Goal: Check status: Check status

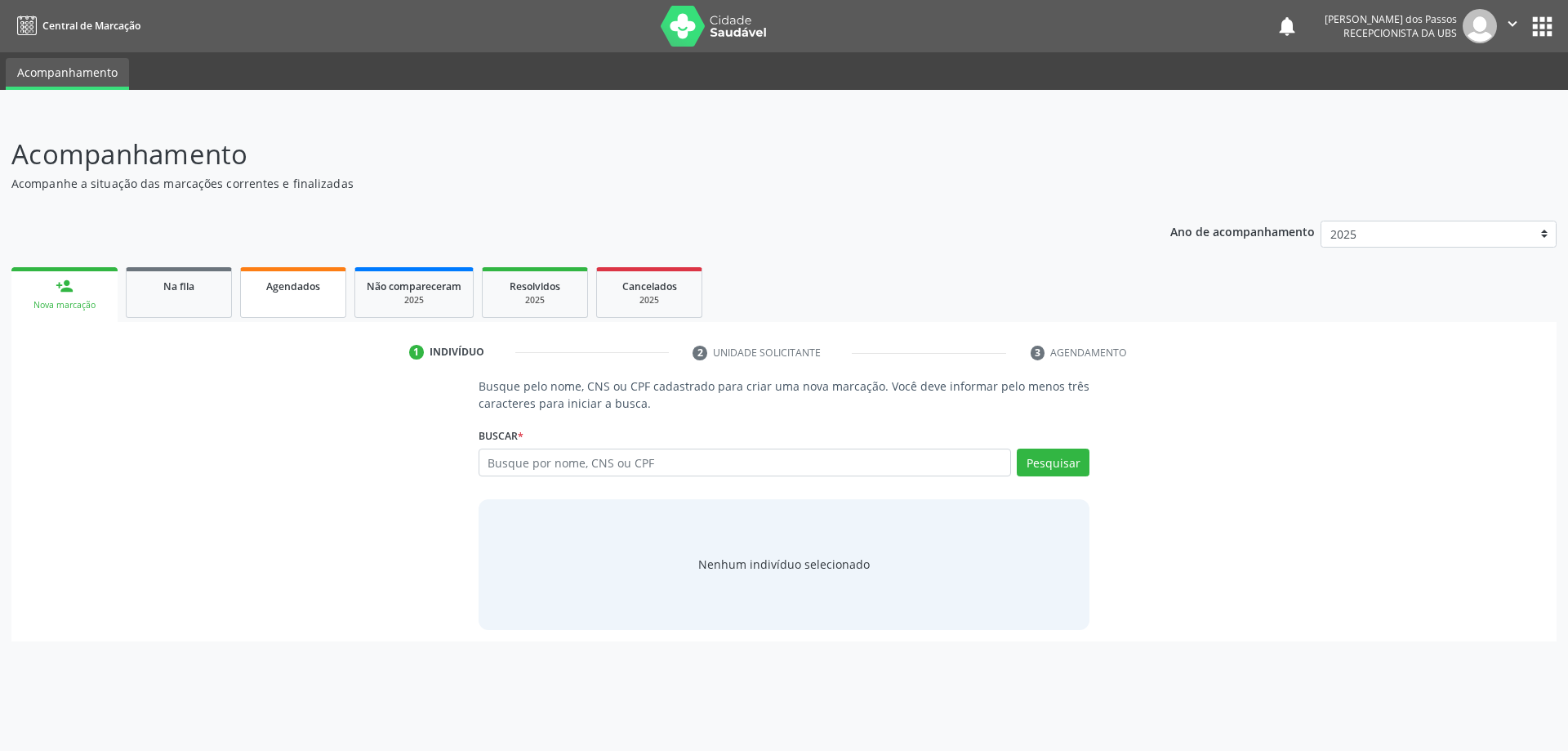
click at [280, 287] on span "Agendados" at bounding box center [293, 286] width 54 height 14
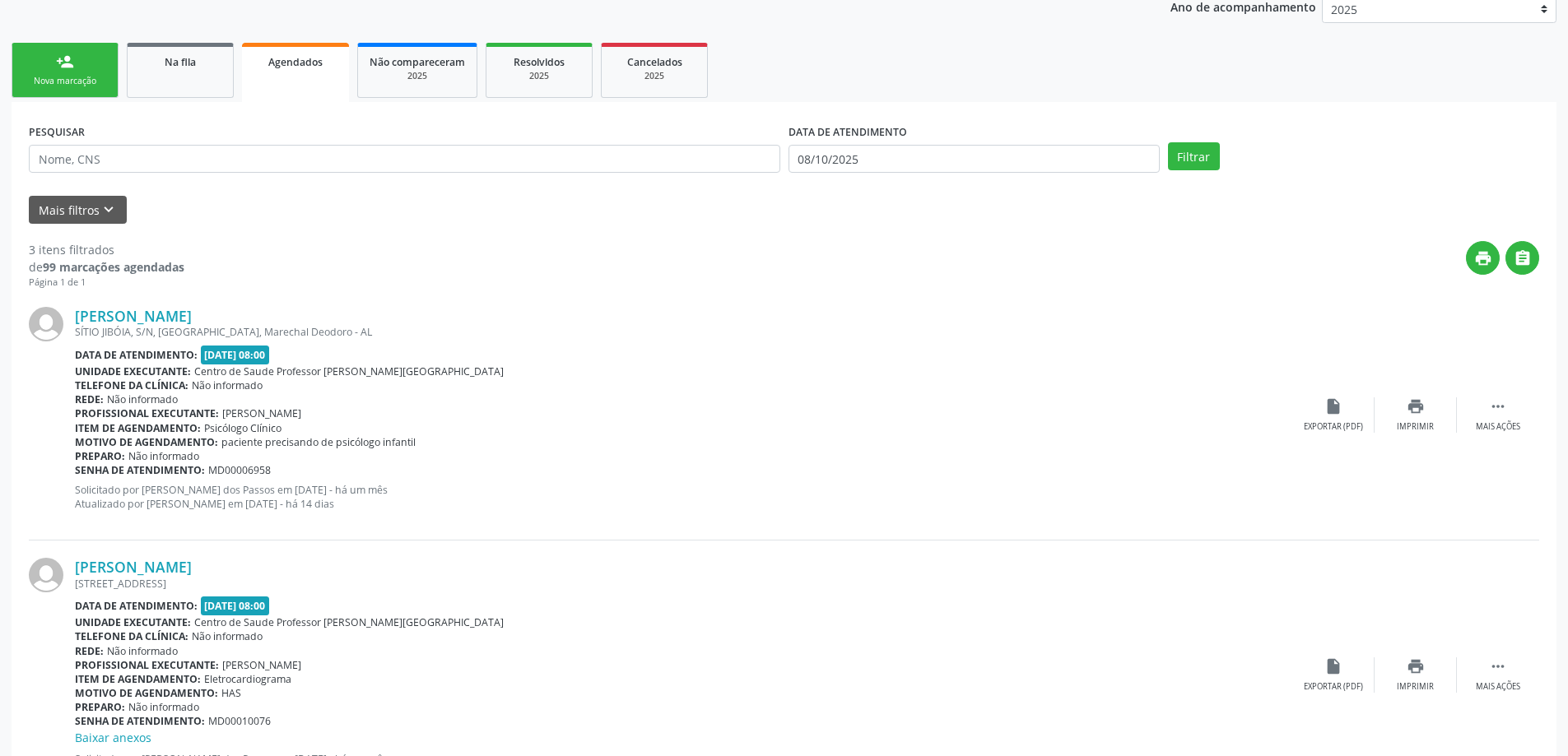
scroll to position [82, 0]
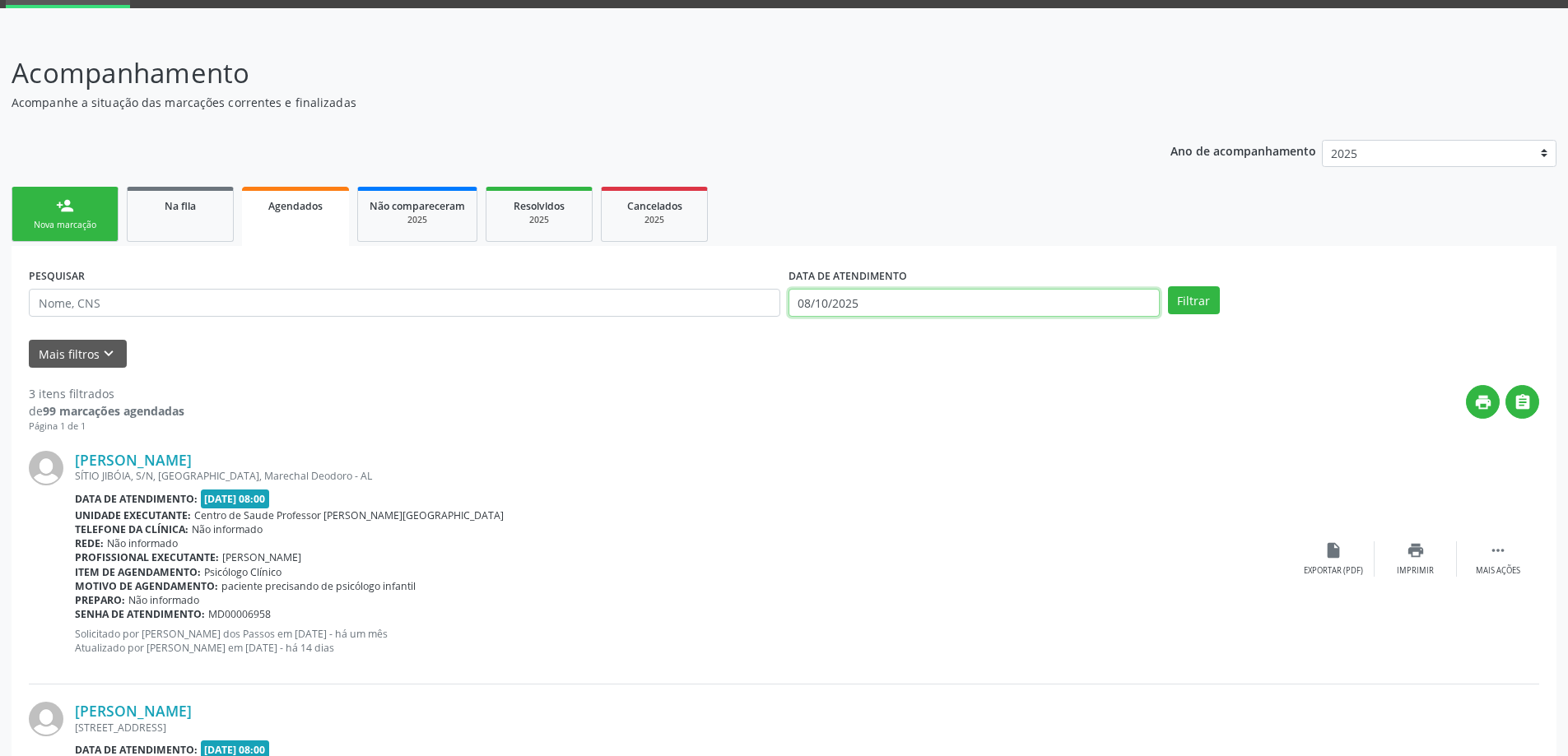
click at [816, 305] on input "08/10/2025" at bounding box center [974, 302] width 371 height 28
click at [915, 425] on span "8" at bounding box center [915, 419] width 32 height 32
type input "08/10/2025"
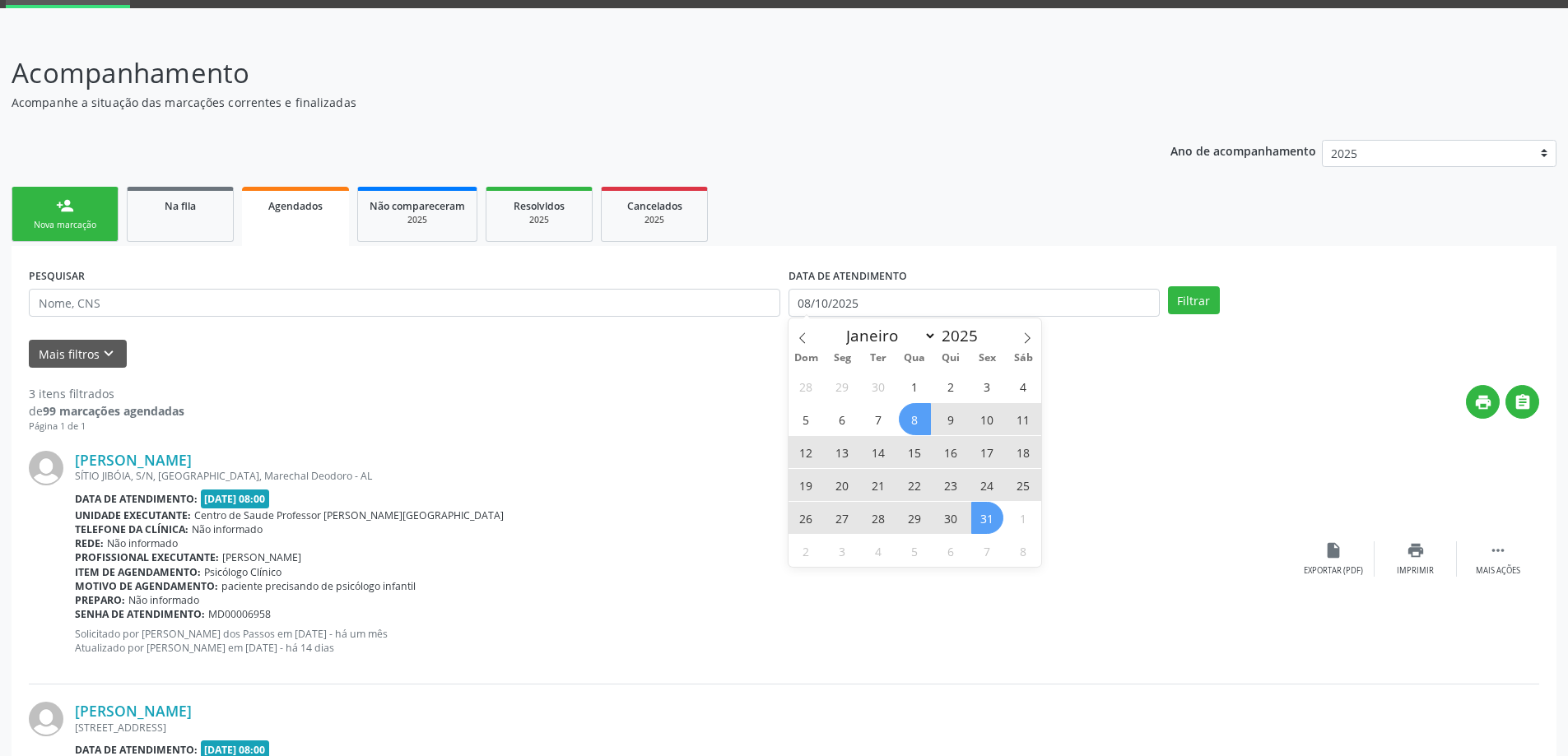
click at [986, 520] on span "31" at bounding box center [987, 518] width 32 height 32
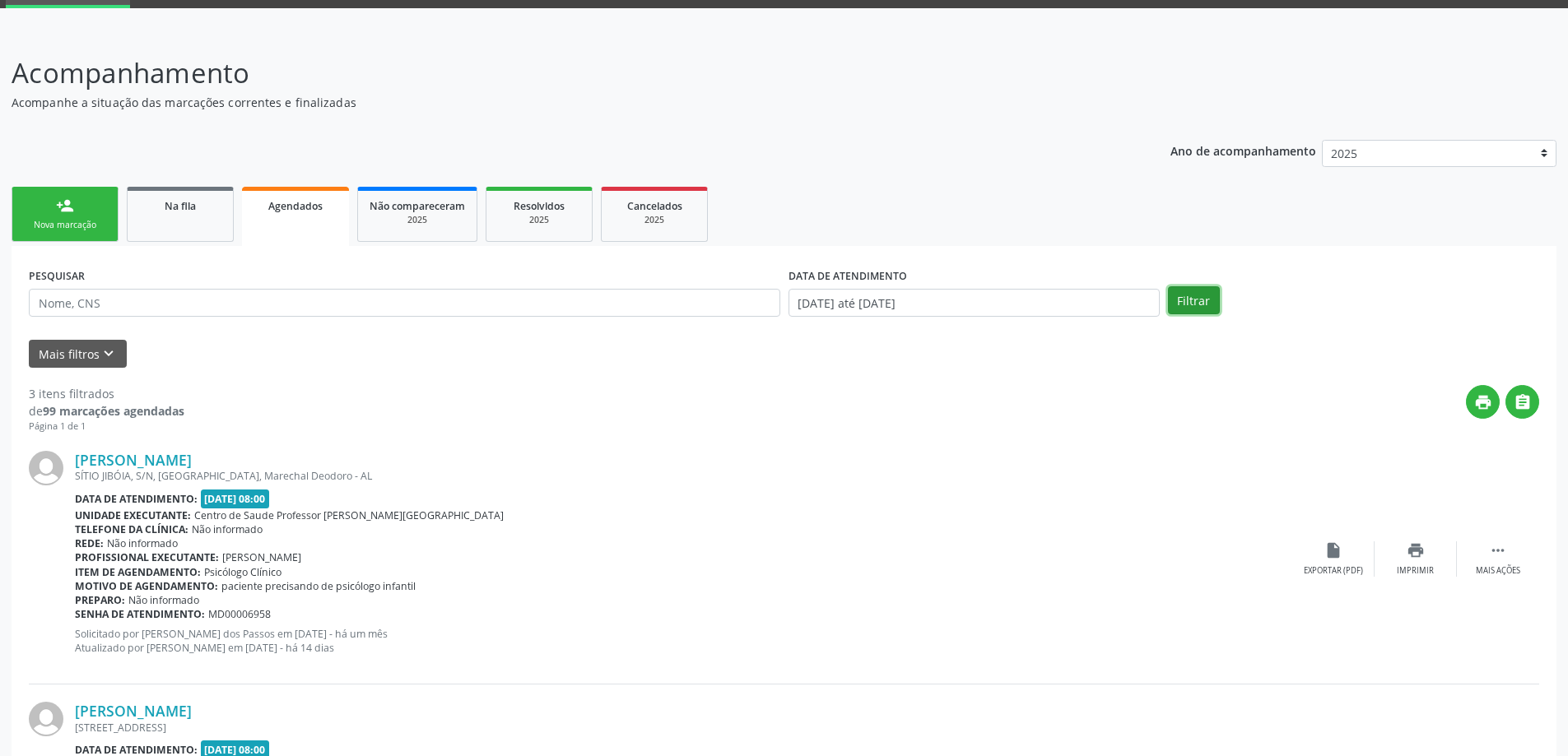
click at [1198, 303] on button "Filtrar" at bounding box center [1194, 300] width 52 height 28
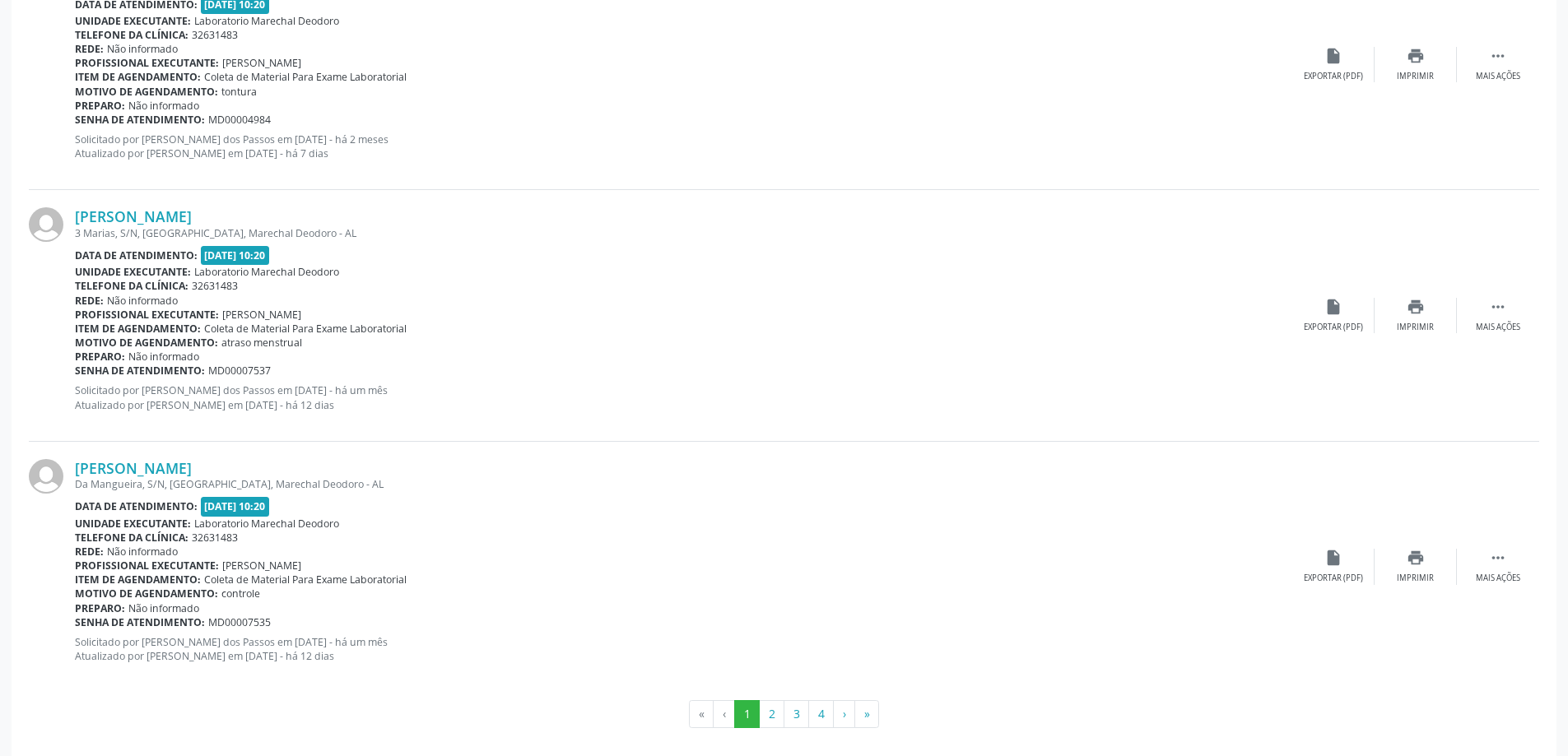
scroll to position [3656, 0]
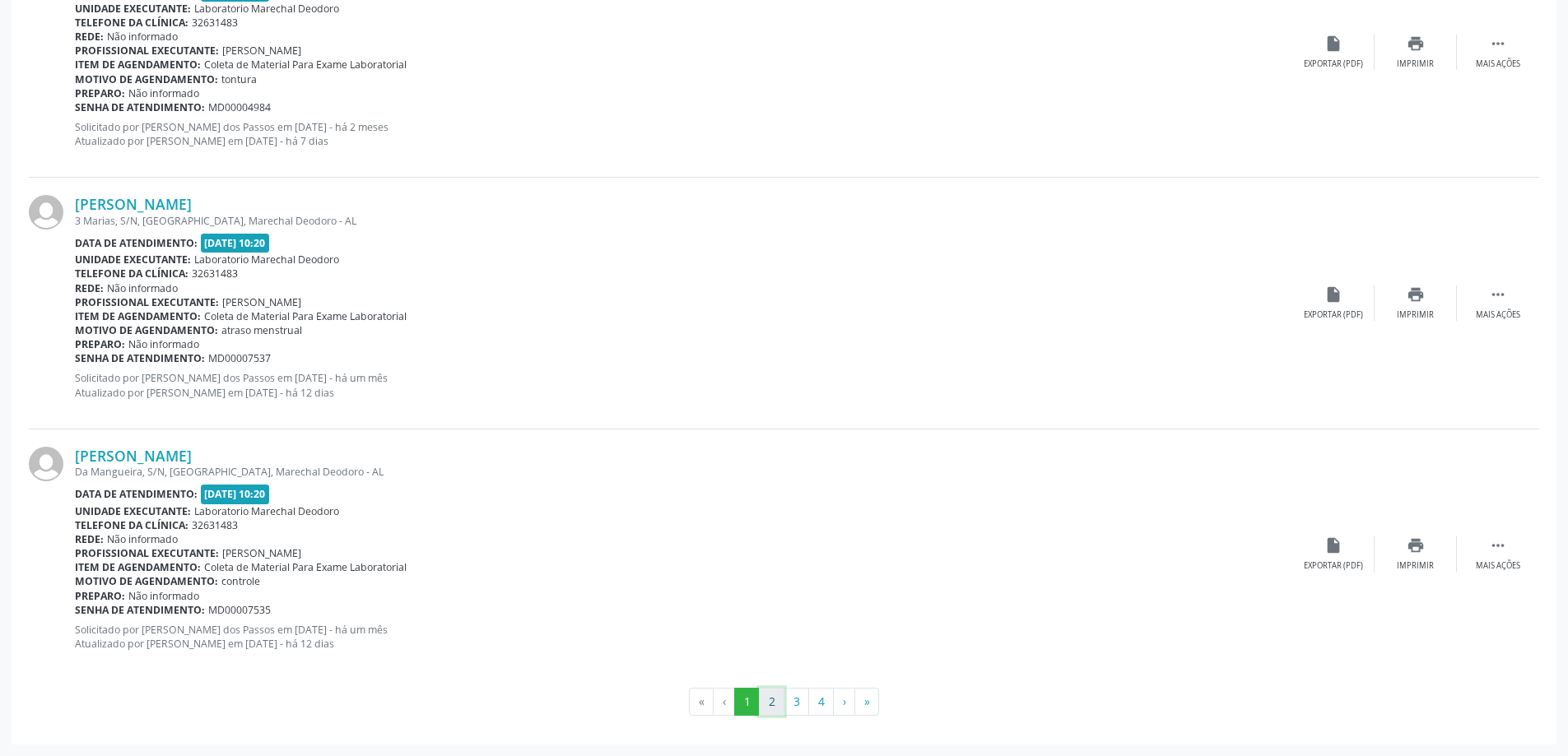
click at [771, 711] on button "2" at bounding box center [771, 701] width 25 height 28
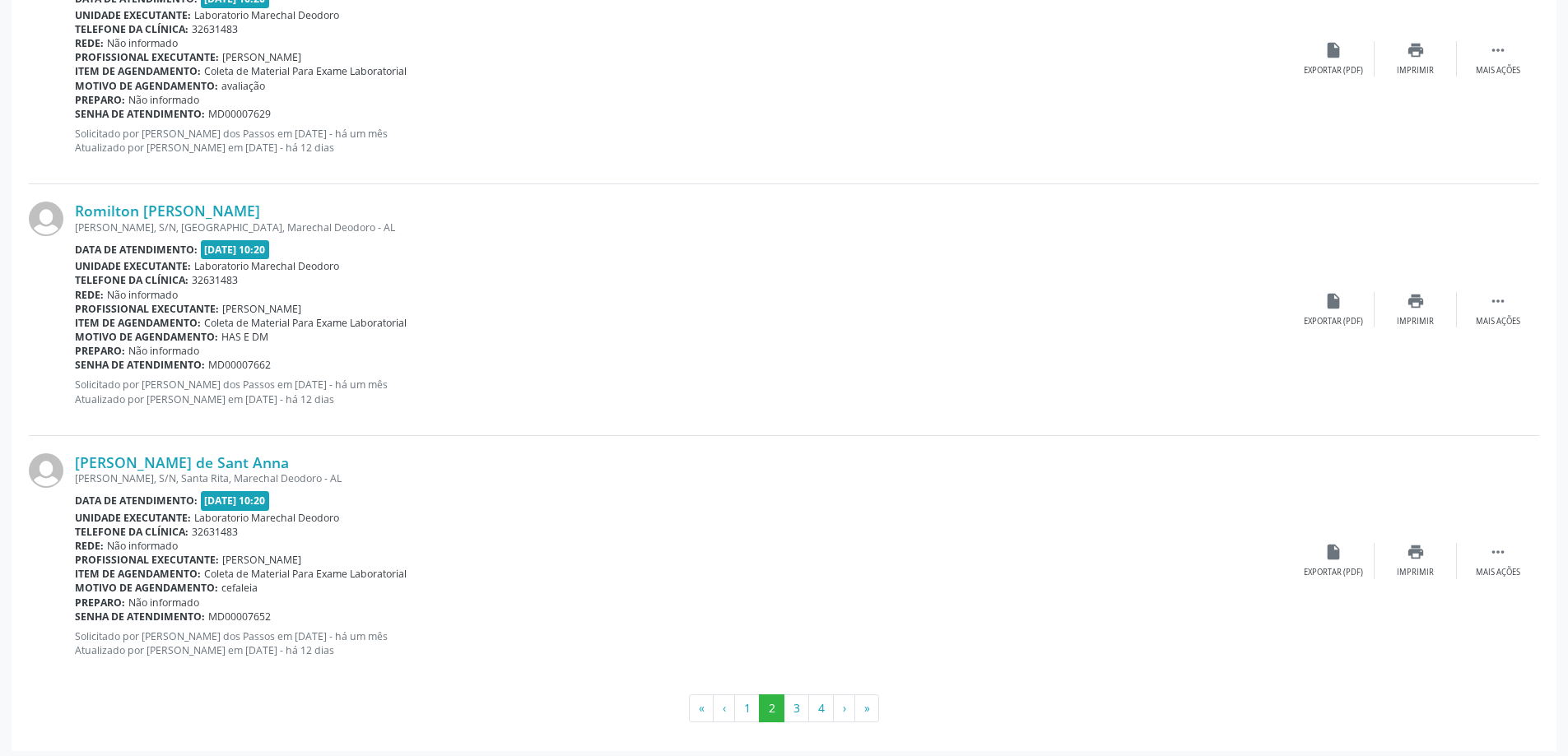
scroll to position [3604, 0]
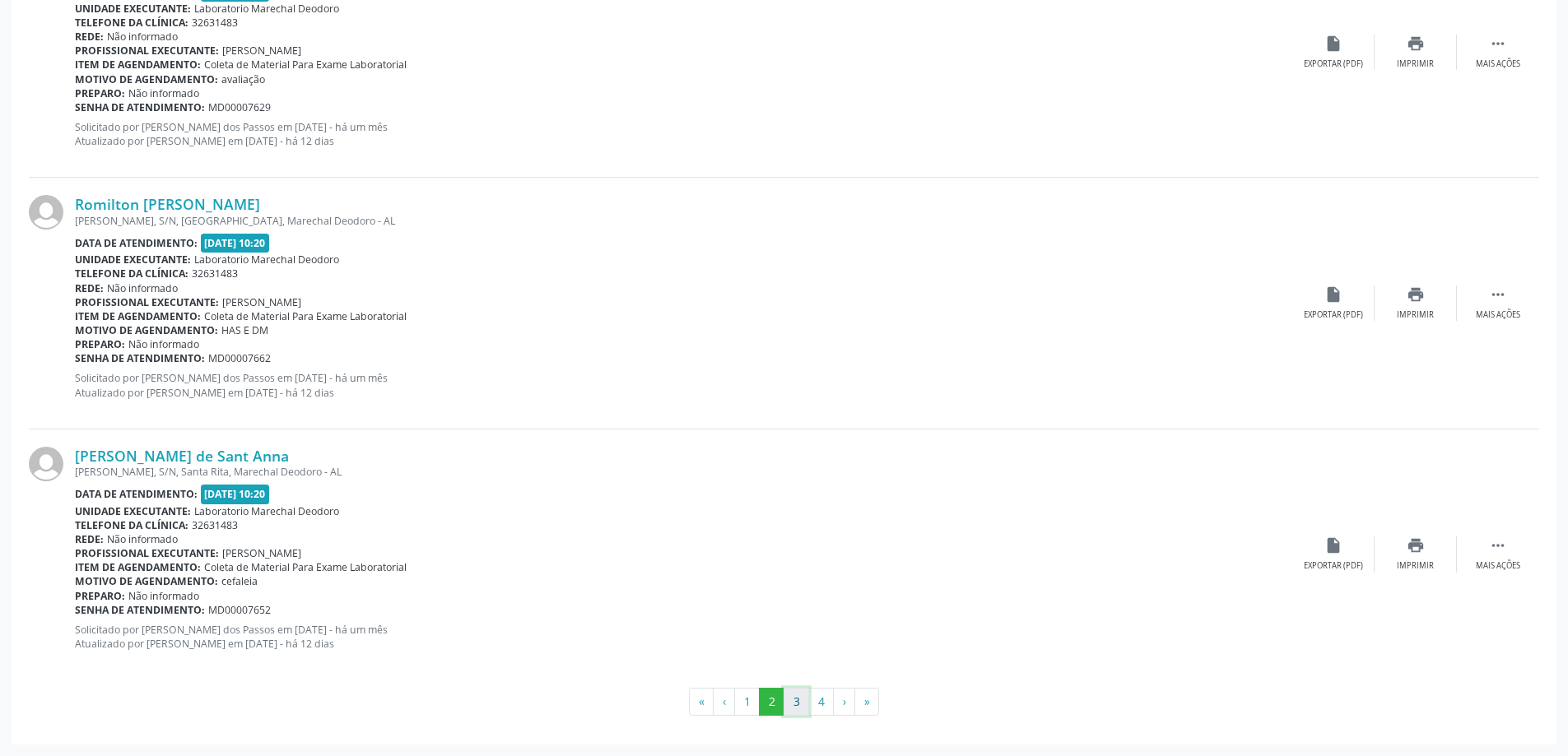
click at [793, 703] on button "3" at bounding box center [796, 701] width 25 height 28
click at [818, 700] on button "4" at bounding box center [821, 701] width 25 height 28
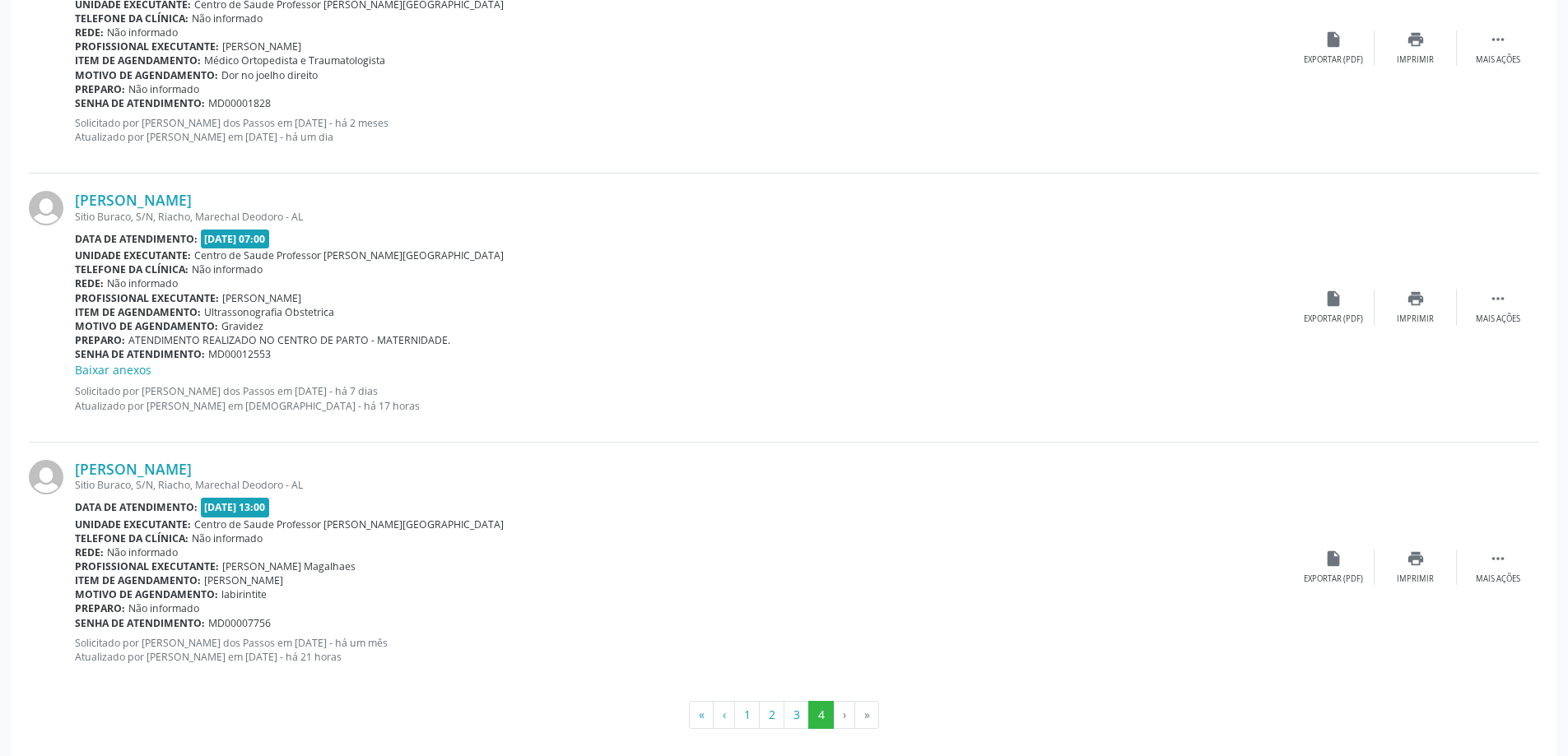
scroll to position [1109, 0]
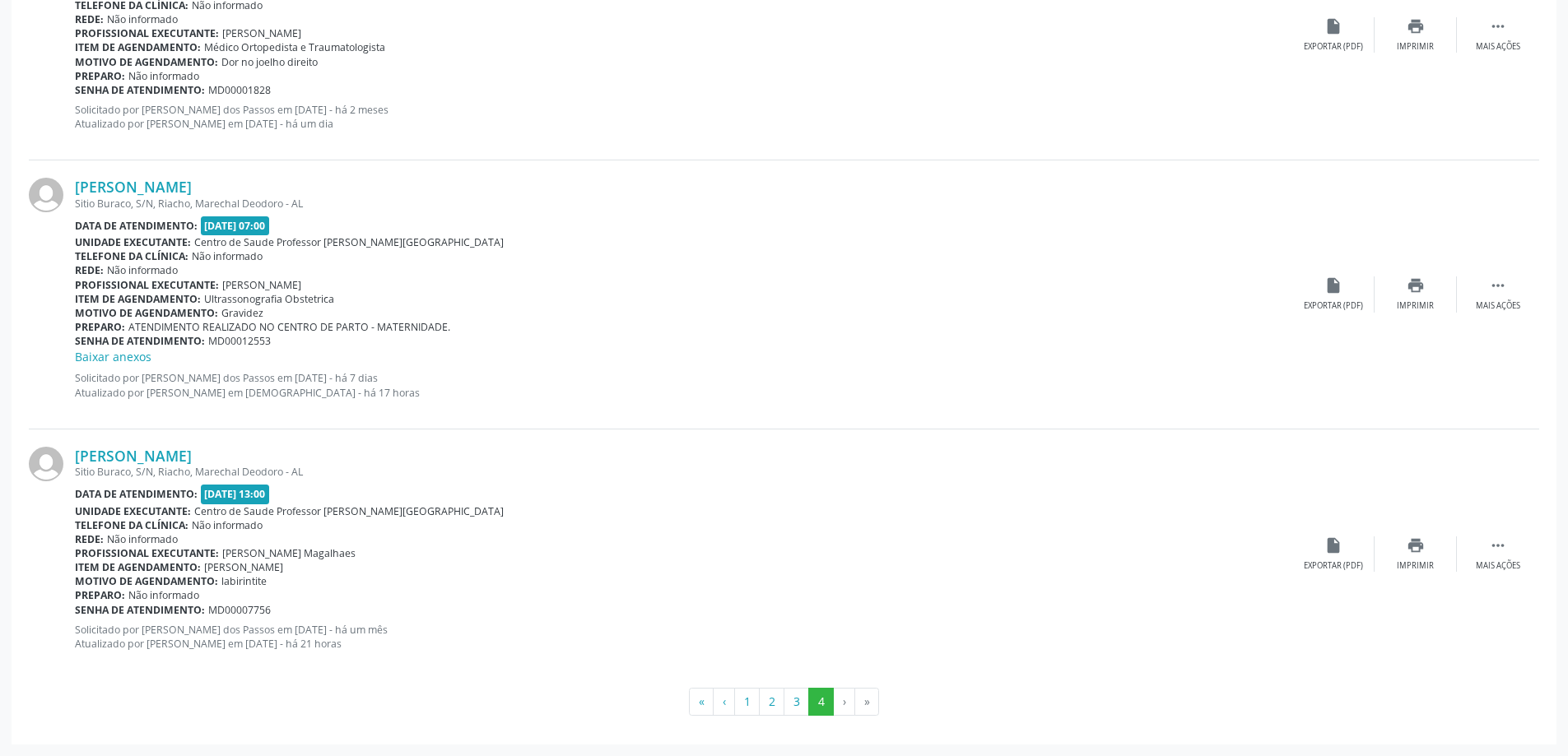
click at [842, 704] on li "›" at bounding box center [844, 701] width 21 height 28
click at [799, 706] on button "3" at bounding box center [796, 701] width 25 height 28
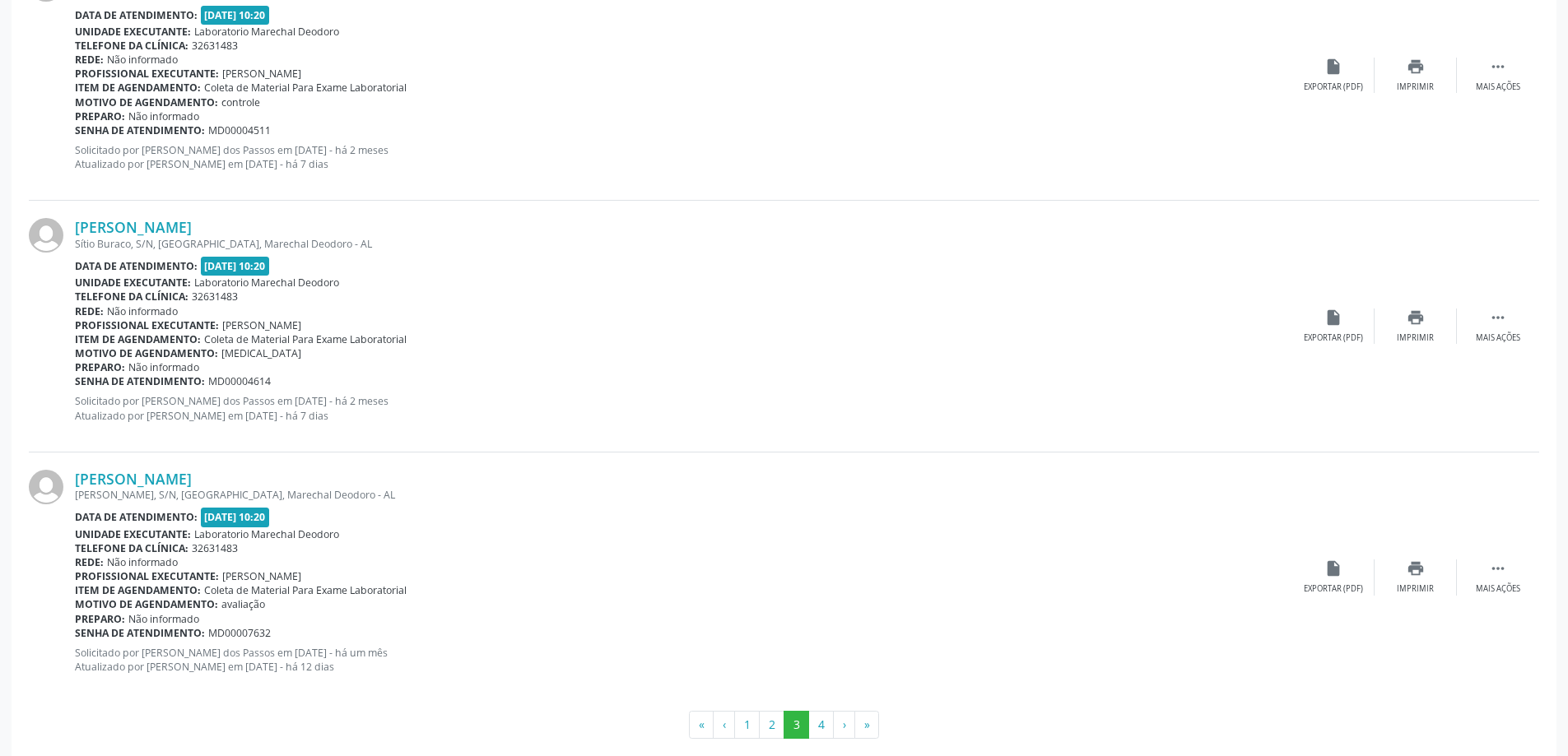
scroll to position [3604, 0]
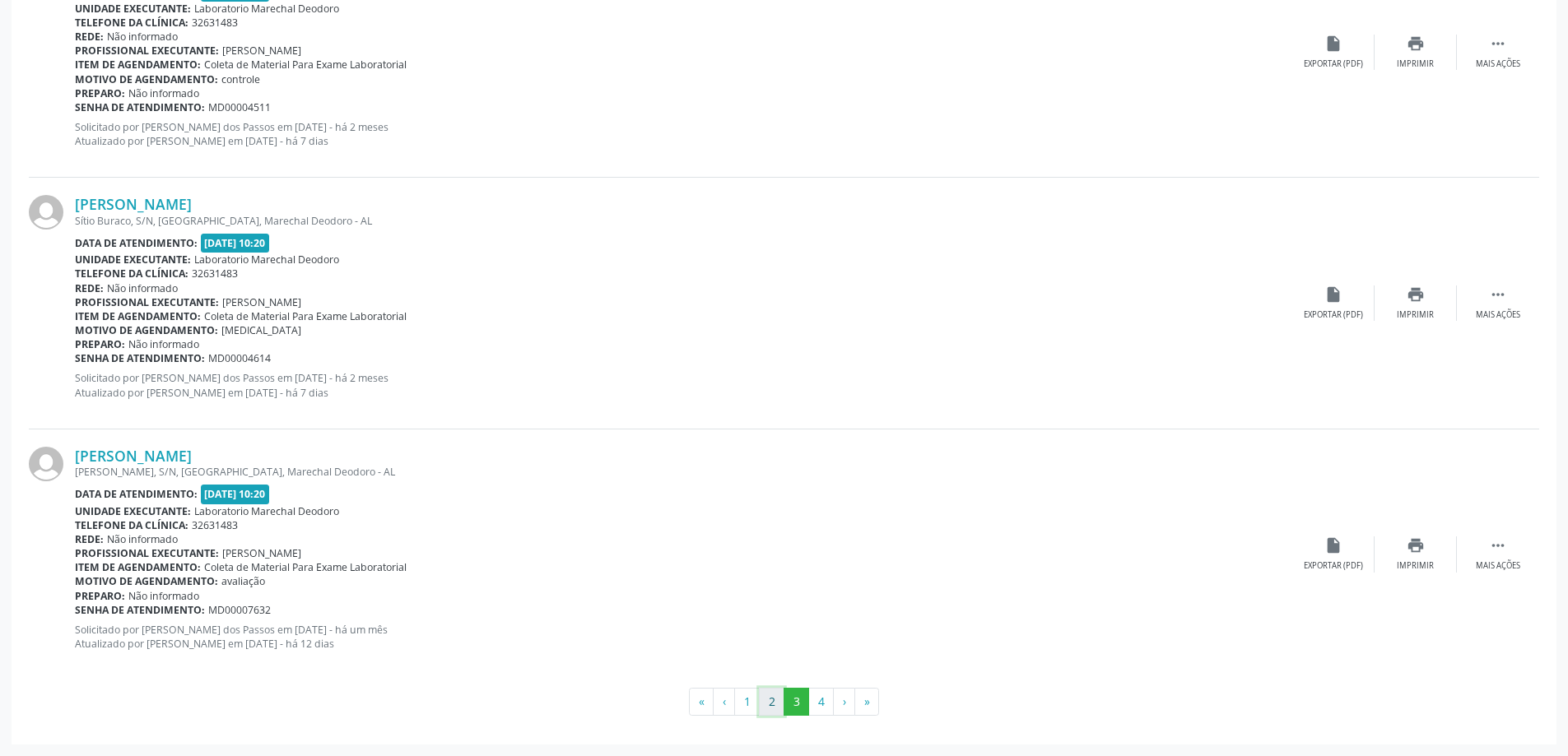
click at [769, 705] on button "2" at bounding box center [771, 701] width 25 height 28
click at [743, 703] on button "1" at bounding box center [747, 701] width 25 height 28
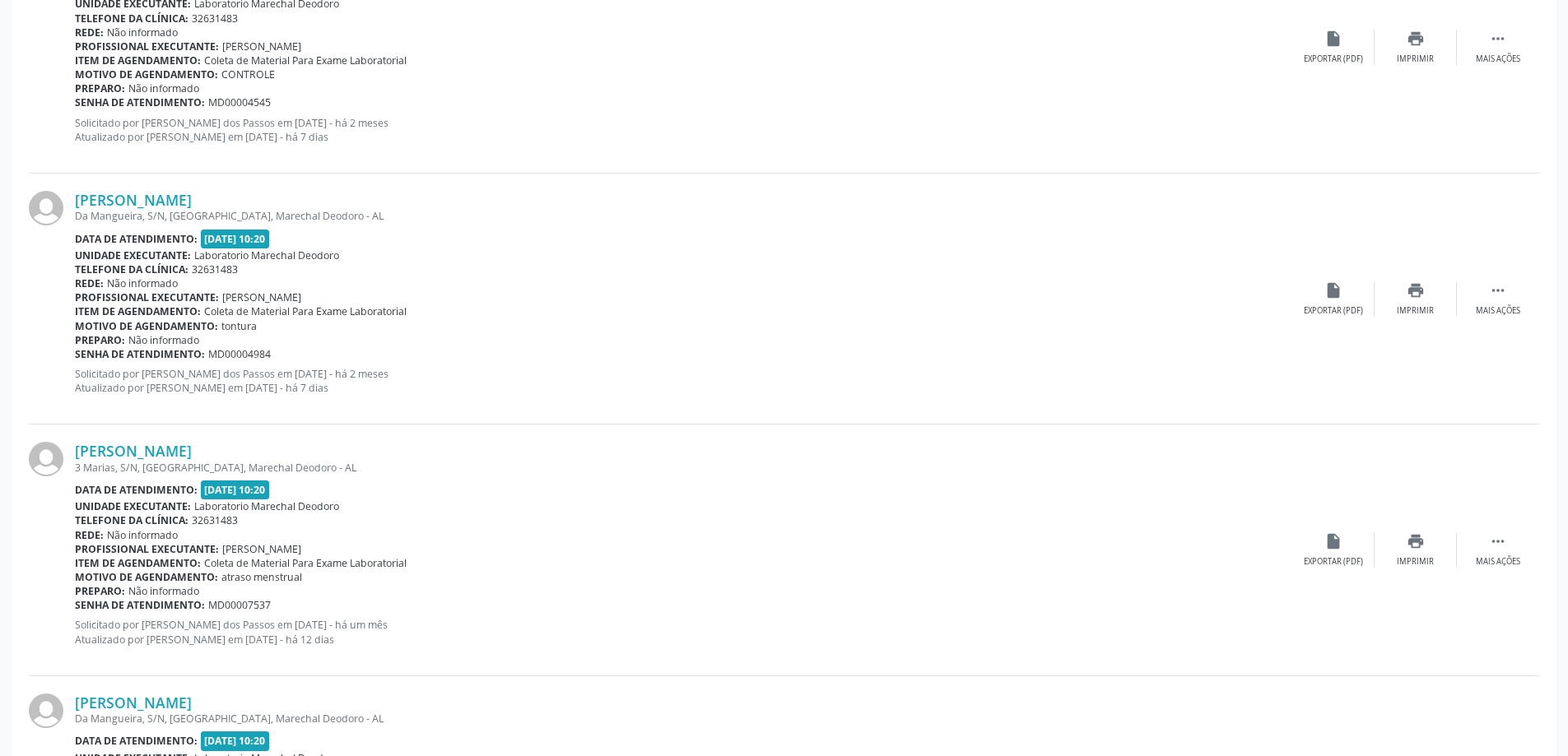
scroll to position [3656, 0]
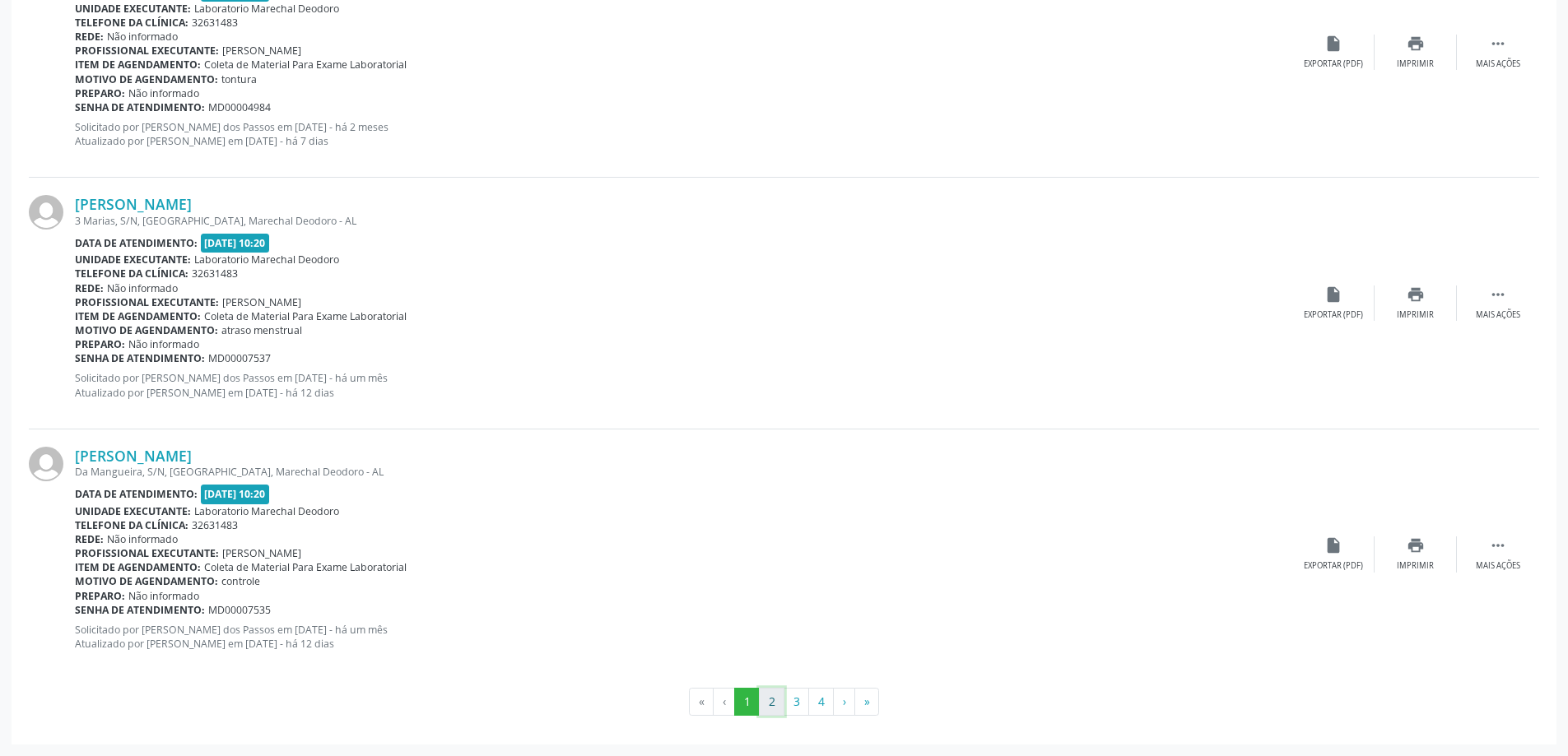
click at [776, 695] on button "2" at bounding box center [771, 701] width 25 height 28
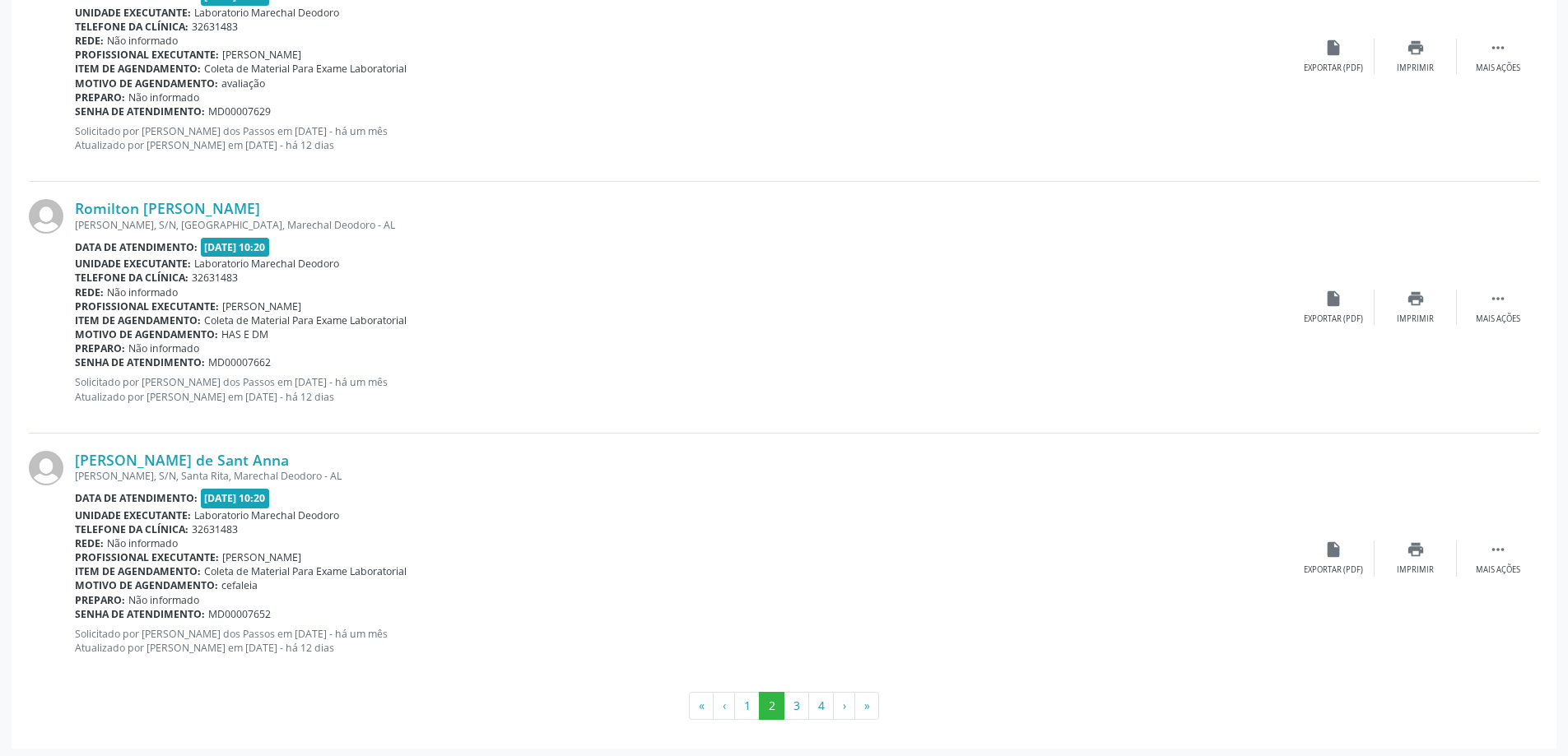
scroll to position [3604, 0]
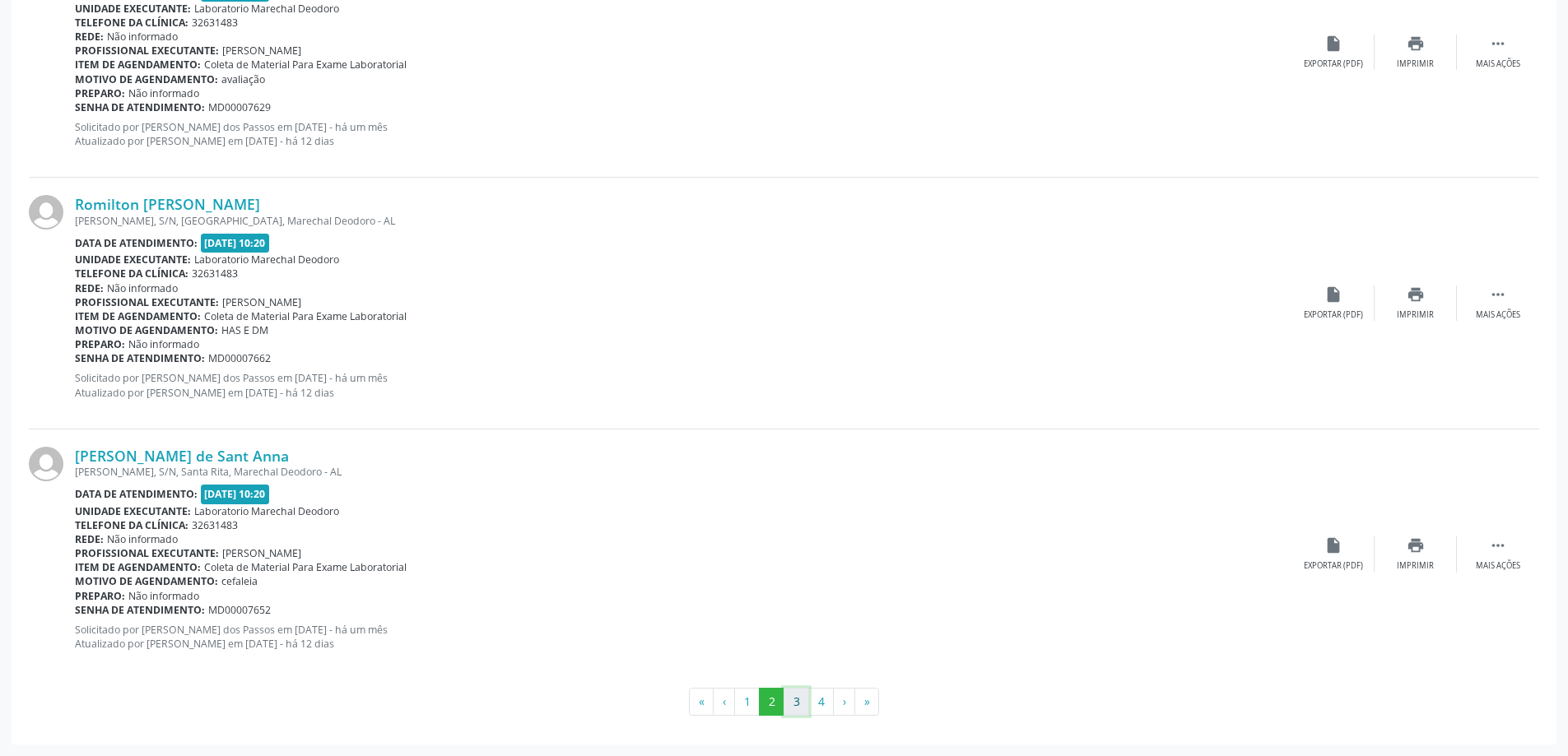
click at [800, 707] on button "3" at bounding box center [796, 701] width 25 height 28
click at [823, 706] on button "4" at bounding box center [821, 701] width 25 height 28
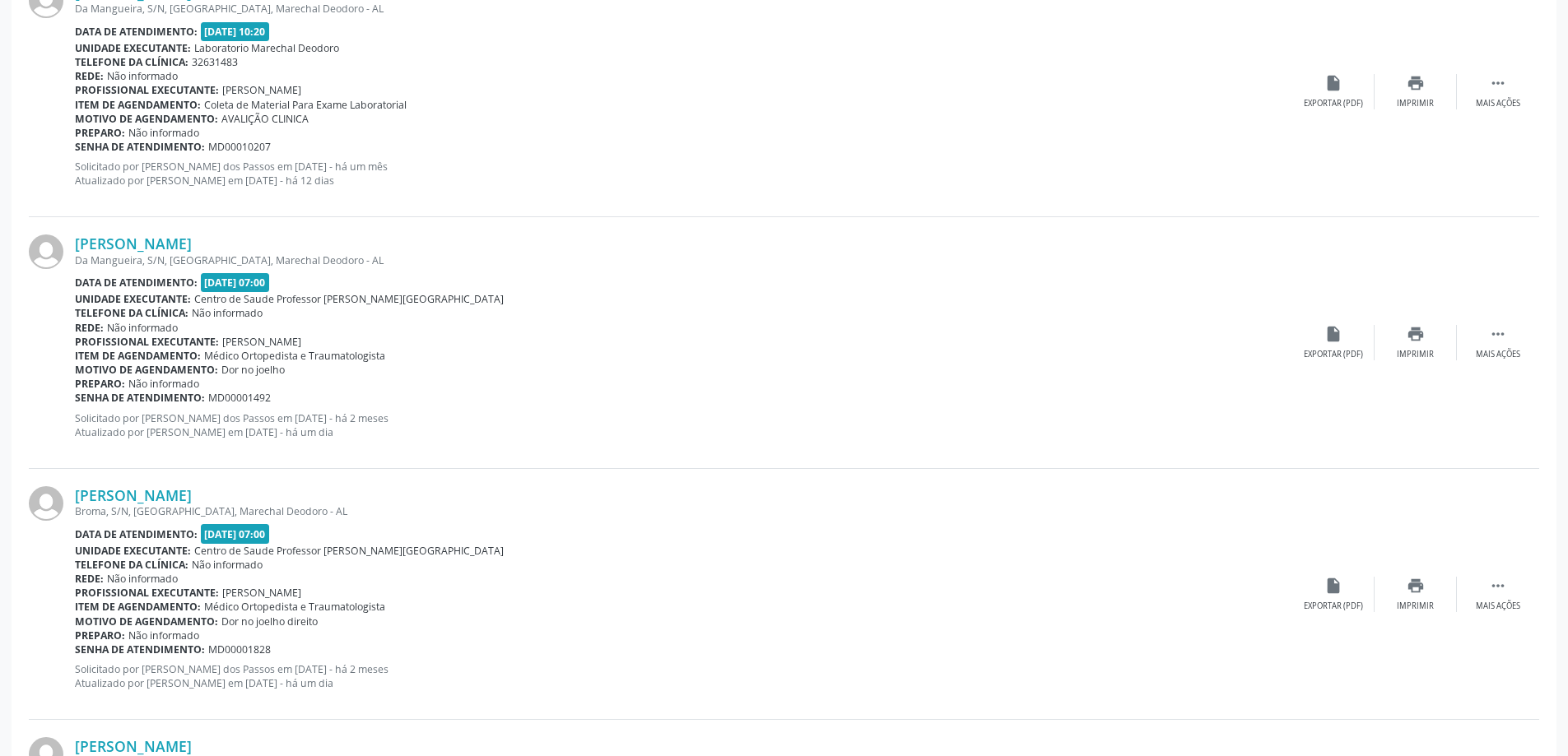
scroll to position [576, 0]
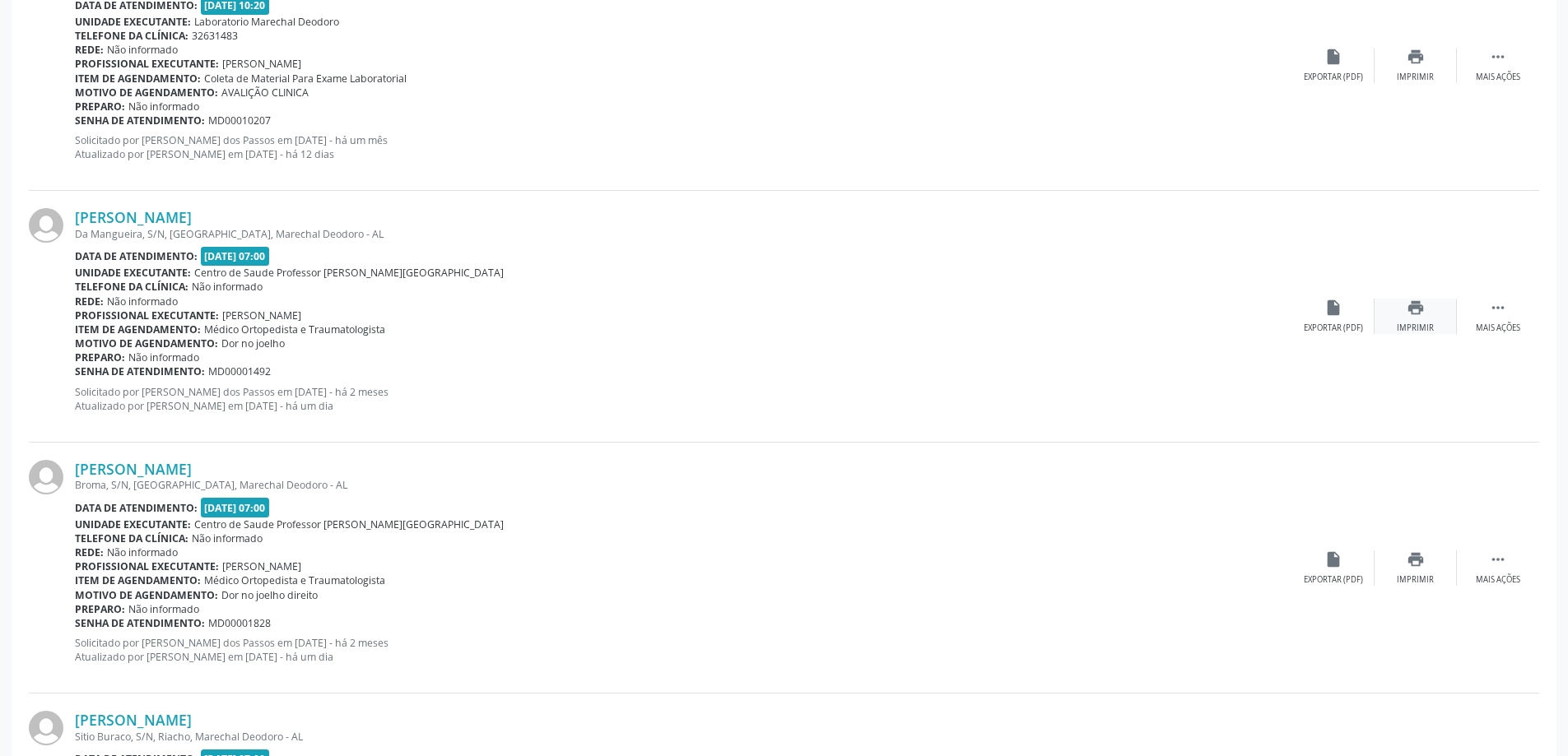
click at [1409, 307] on icon "print" at bounding box center [1415, 308] width 18 height 18
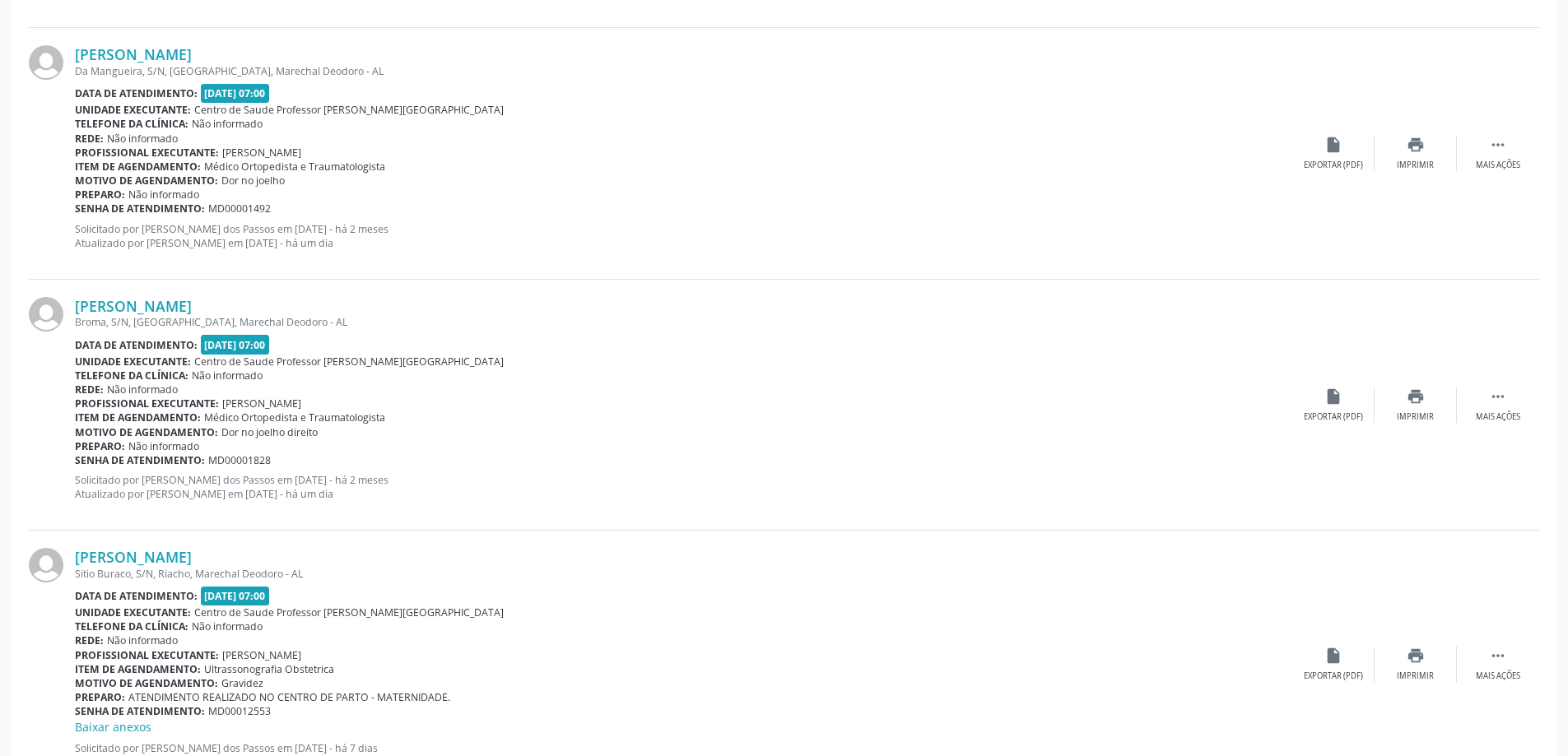
scroll to position [740, 0]
click at [1410, 399] on icon "print" at bounding box center [1415, 395] width 18 height 18
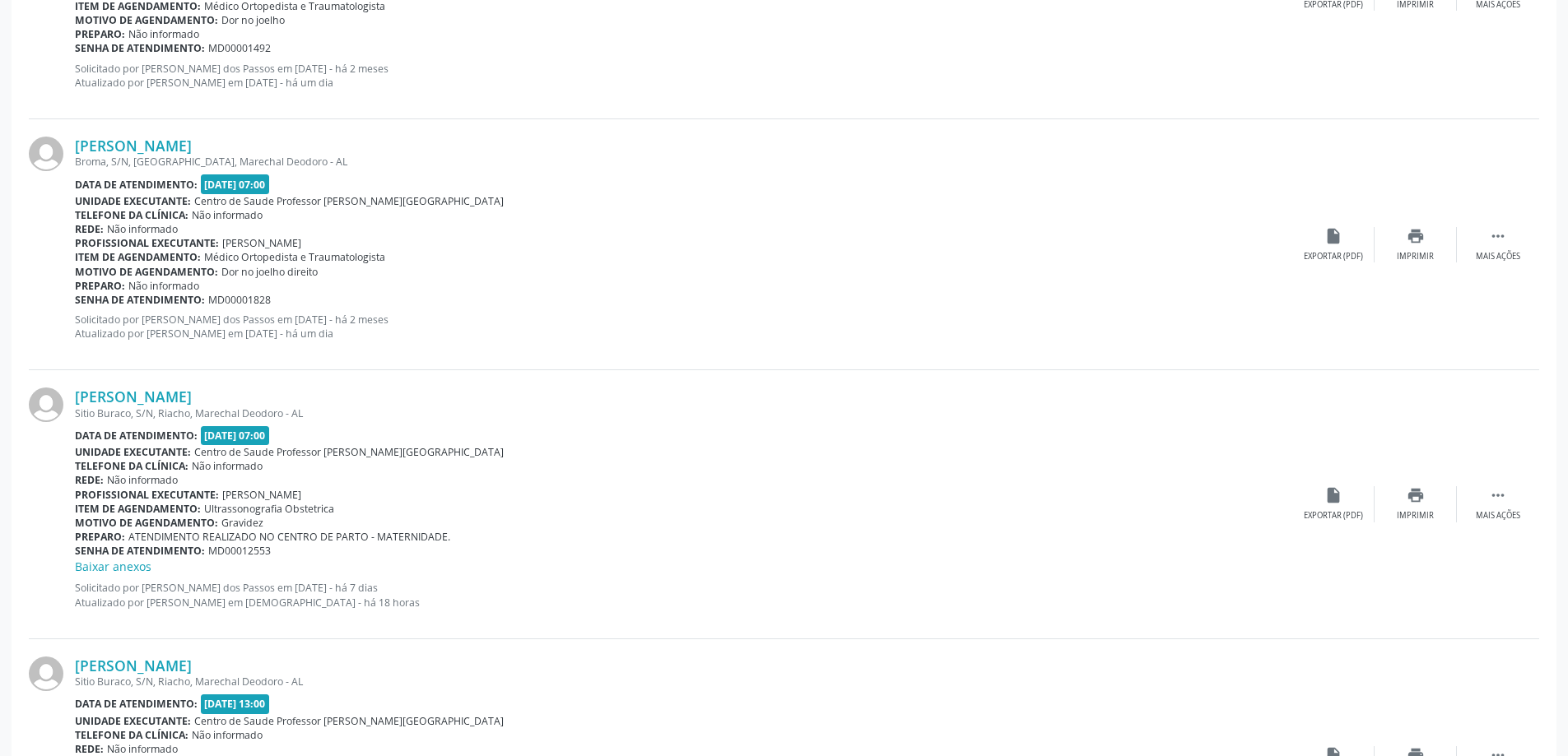
scroll to position [905, 0]
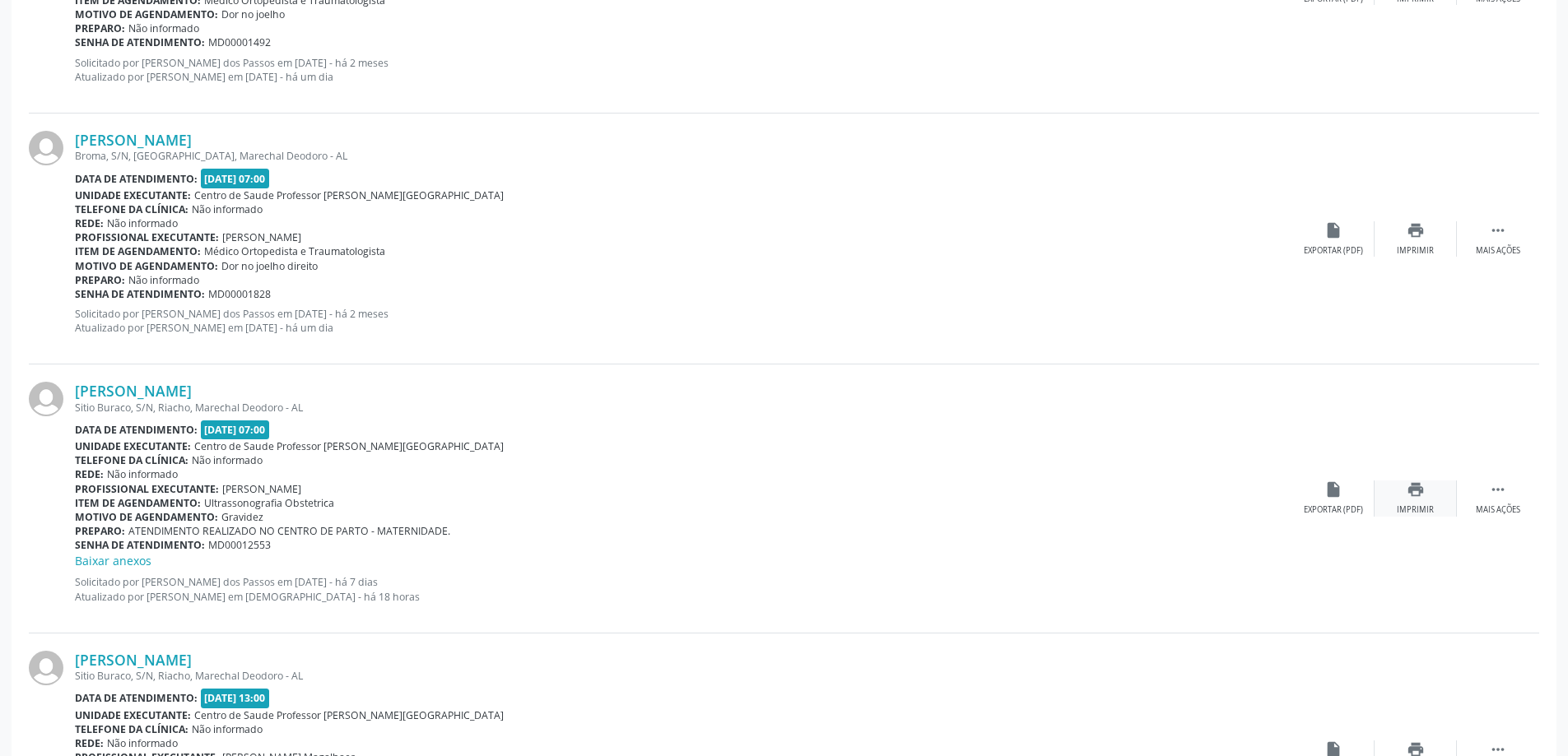
click at [1400, 495] on div "print Imprimir" at bounding box center [1415, 498] width 82 height 35
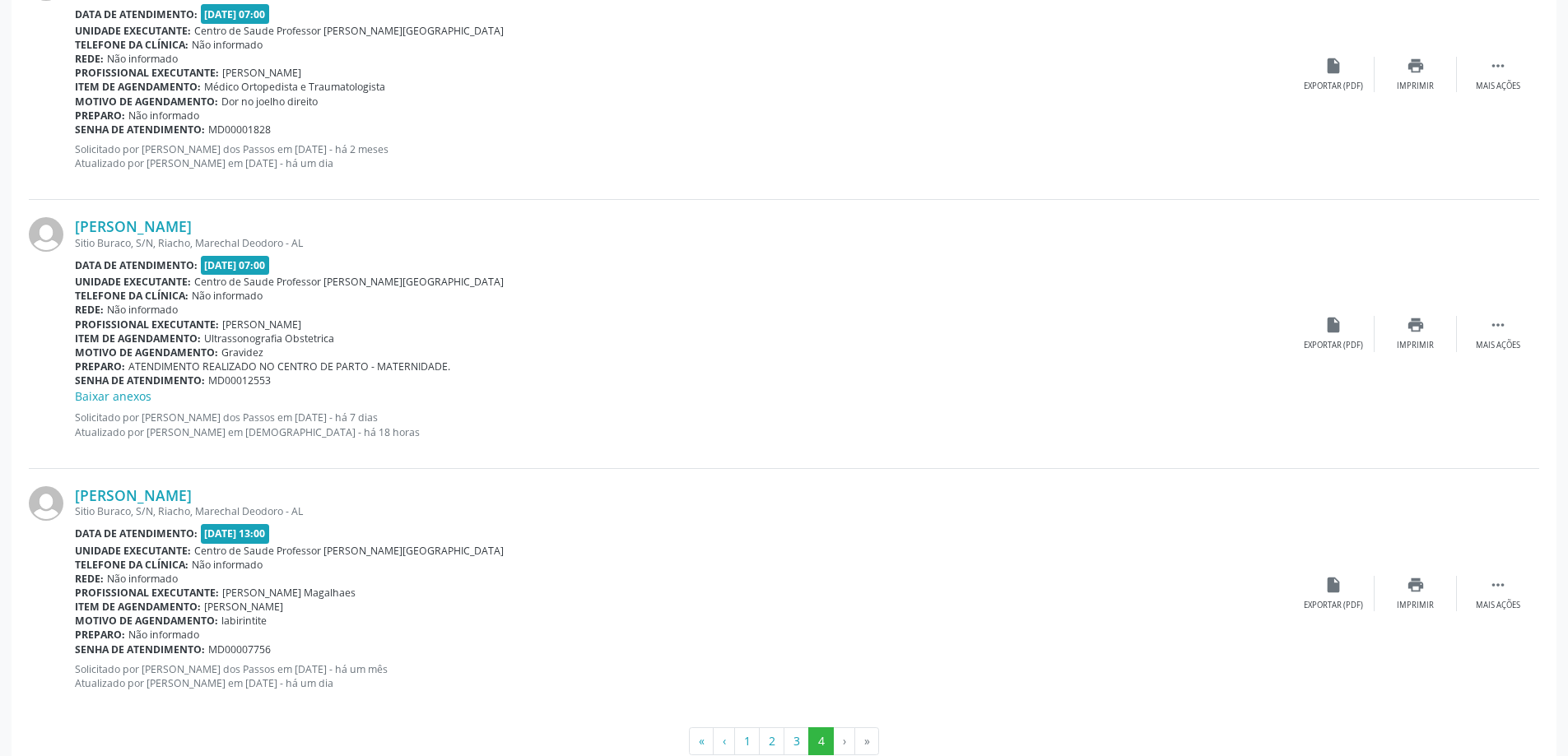
scroll to position [1109, 0]
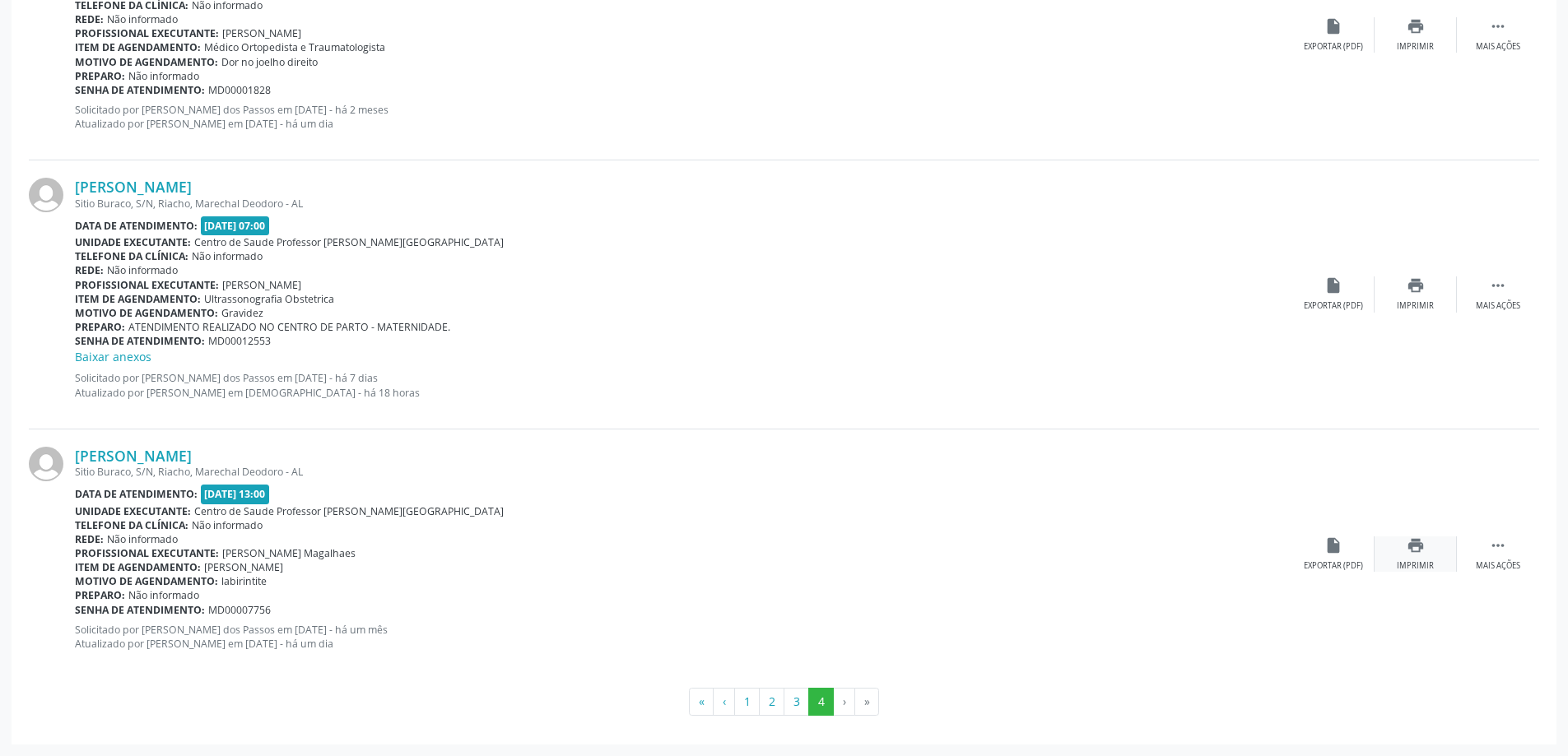
click at [1419, 545] on icon "print" at bounding box center [1415, 545] width 18 height 18
